Goal: Share content: Share content

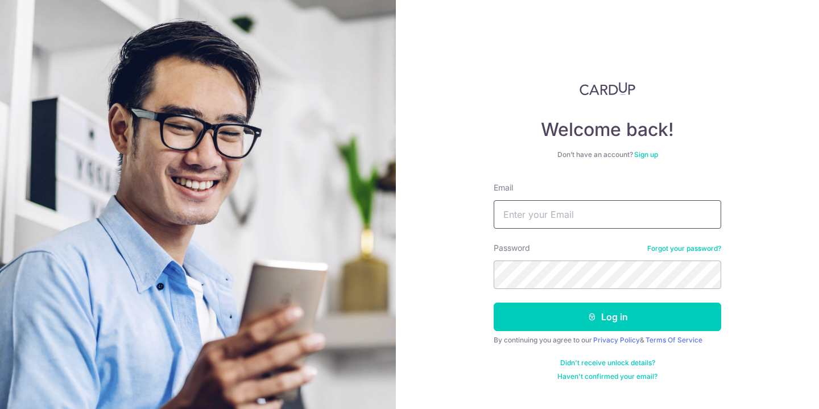
type input "[EMAIL_ADDRESS][DOMAIN_NAME]"
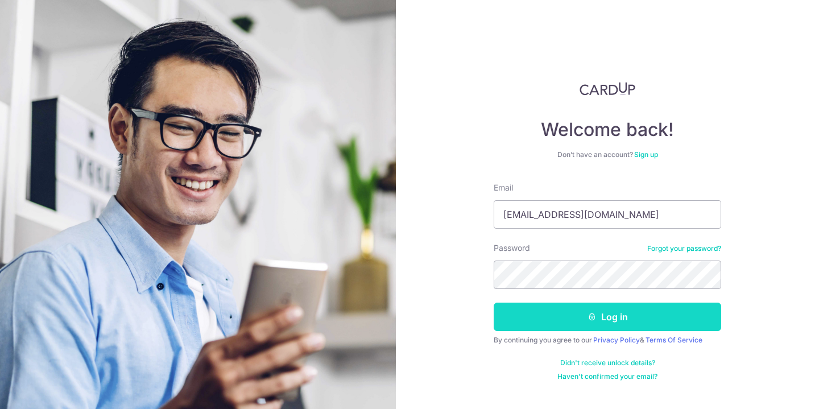
click at [606, 324] on button "Log in" at bounding box center [607, 317] width 227 height 28
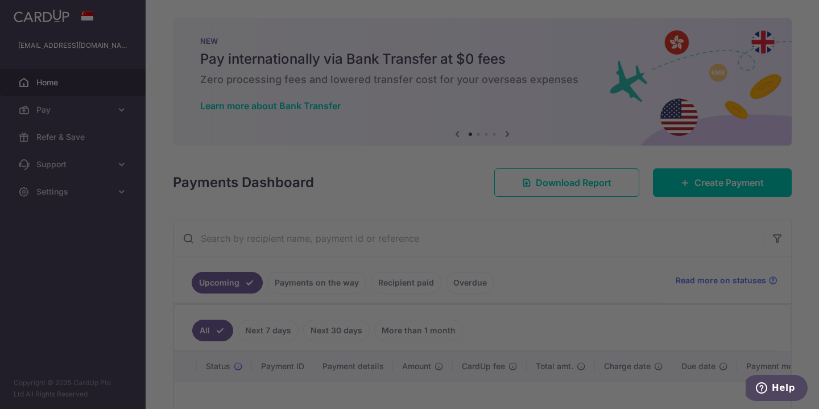
click at [49, 138] on div at bounding box center [413, 206] width 827 height 413
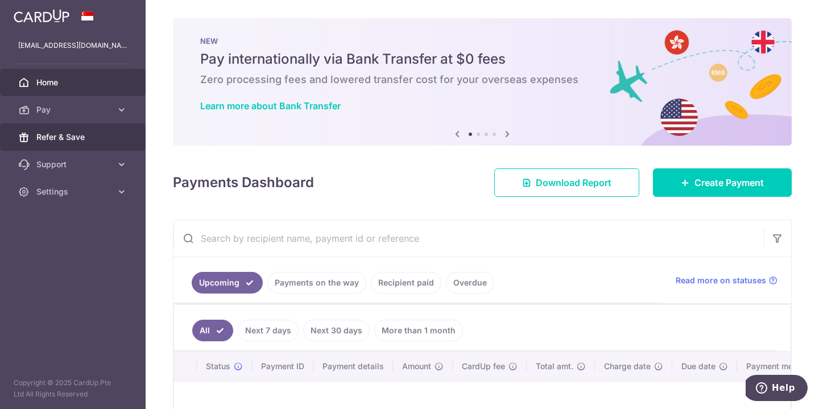
click at [67, 137] on span "Refer & Save" at bounding box center [73, 136] width 75 height 11
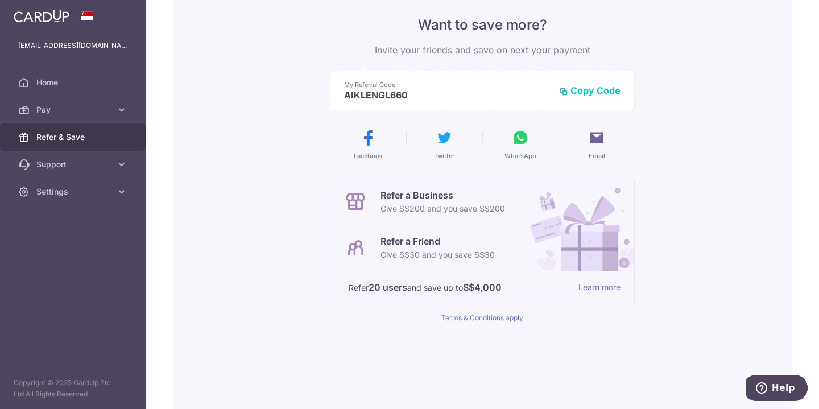
scroll to position [96, 0]
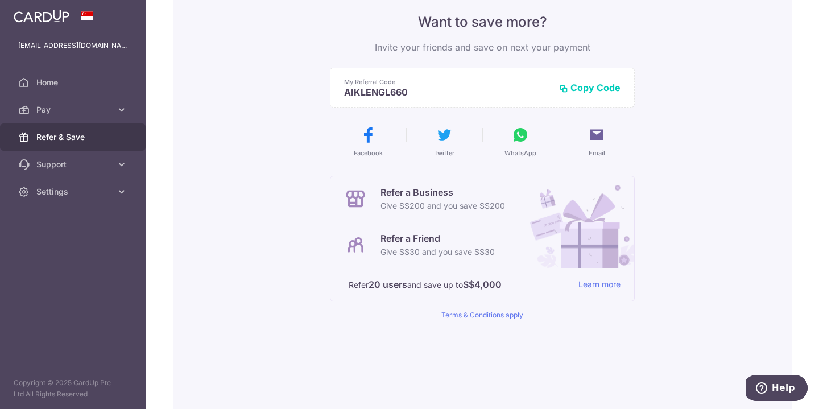
click at [610, 84] on button "Copy Code" at bounding box center [589, 87] width 61 height 11
click at [602, 280] on link "Learn more" at bounding box center [599, 285] width 42 height 14
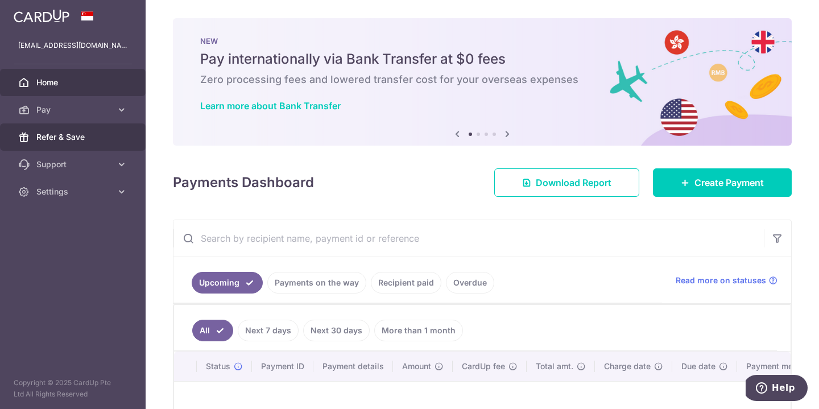
click at [52, 137] on span "Refer & Save" at bounding box center [73, 136] width 75 height 11
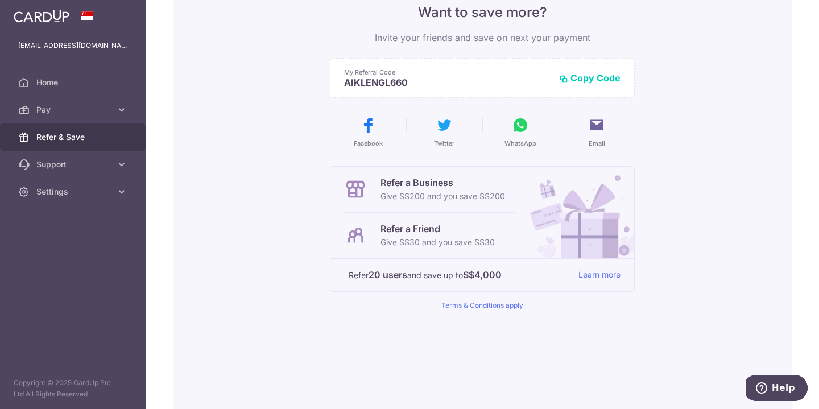
scroll to position [109, 0]
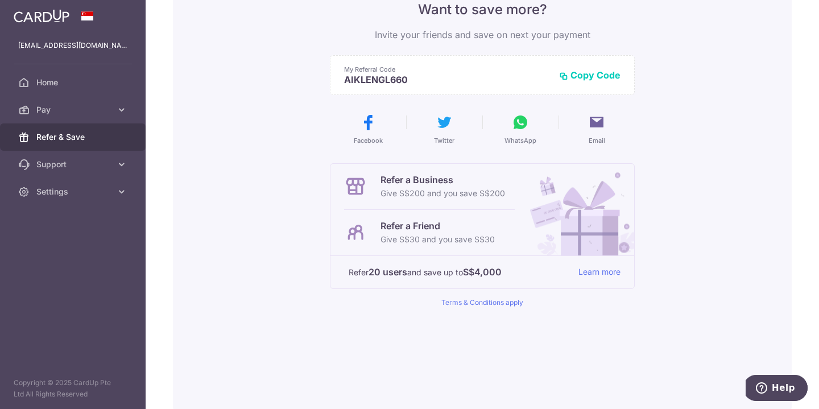
click at [515, 123] on icon at bounding box center [520, 122] width 18 height 18
click at [481, 303] on link "Terms & Conditions apply" at bounding box center [482, 302] width 82 height 9
click at [519, 126] on icon at bounding box center [520, 122] width 18 height 18
click at [475, 303] on link "Terms & Conditions apply" at bounding box center [482, 302] width 82 height 9
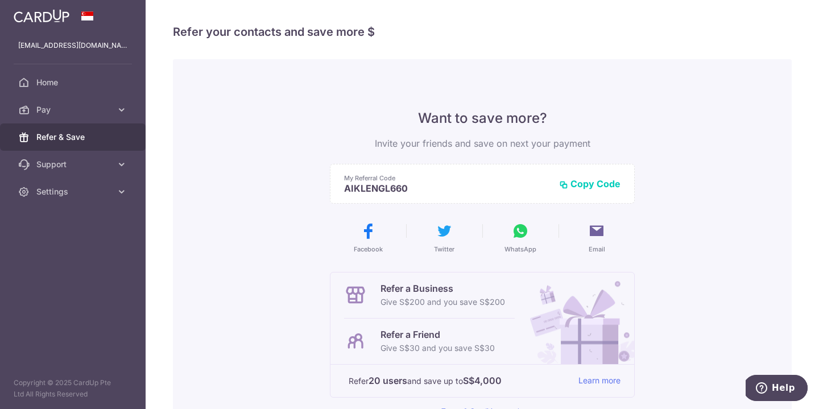
scroll to position [0, 0]
